Goal: Use online tool/utility: Utilize a website feature to perform a specific function

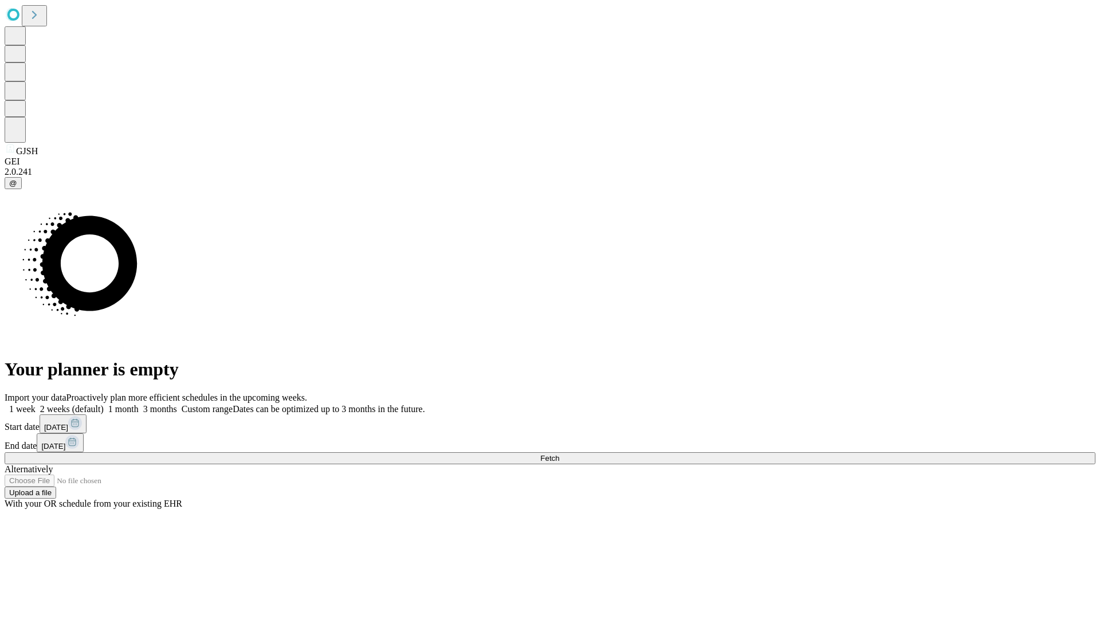
click at [559, 454] on span "Fetch" at bounding box center [549, 458] width 19 height 9
